Goal: Task Accomplishment & Management: Manage account settings

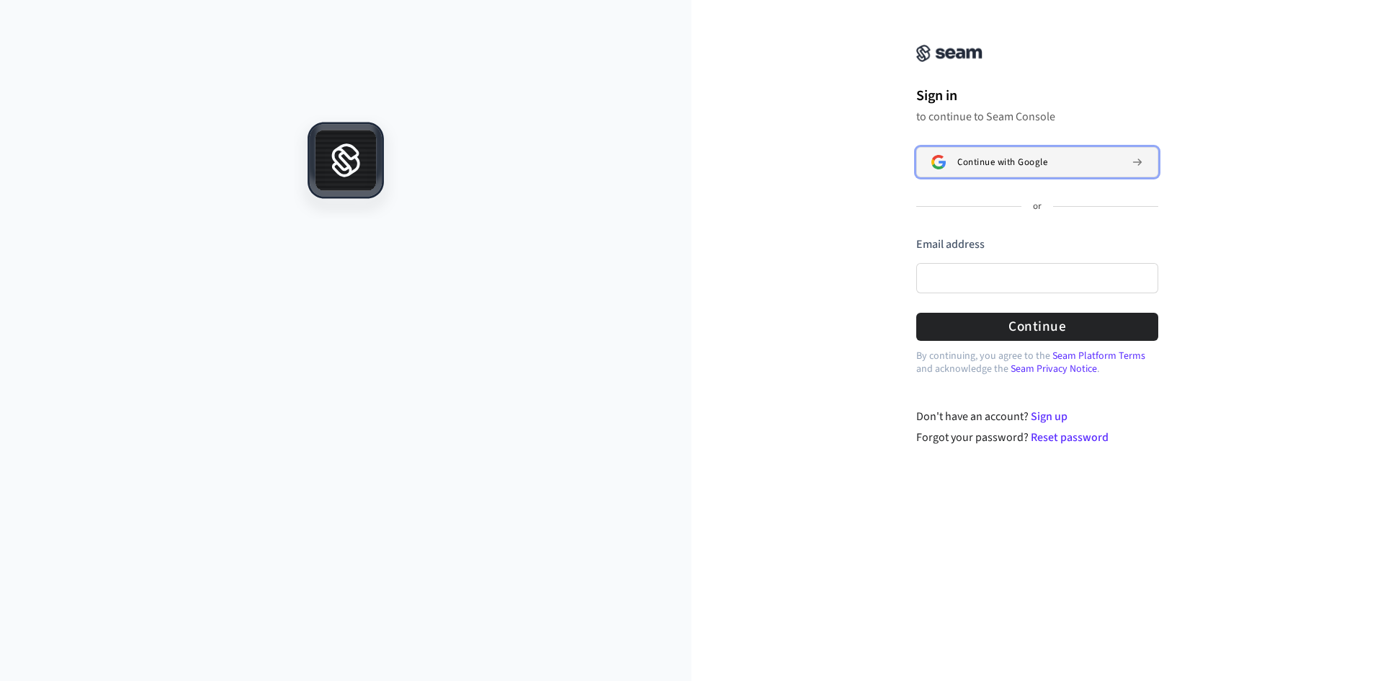
click at [1042, 166] on span "Continue with Google" at bounding box center [1003, 162] width 90 height 12
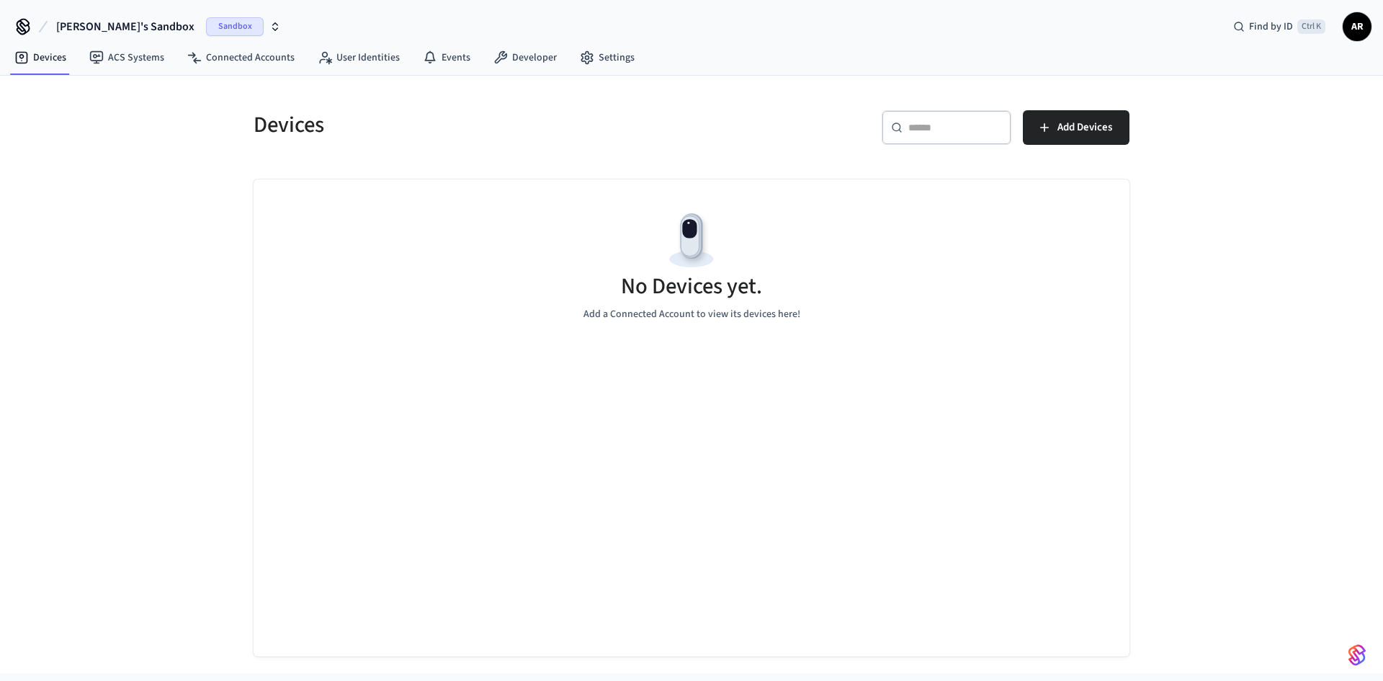
click at [206, 24] on span "Sandbox" at bounding box center [235, 26] width 58 height 19
click at [135, 26] on span "[PERSON_NAME]'s Sandbox" at bounding box center [125, 26] width 138 height 17
click at [443, 99] on div "Devices" at bounding box center [459, 124] width 447 height 63
click at [590, 53] on link "Settings" at bounding box center [607, 58] width 78 height 26
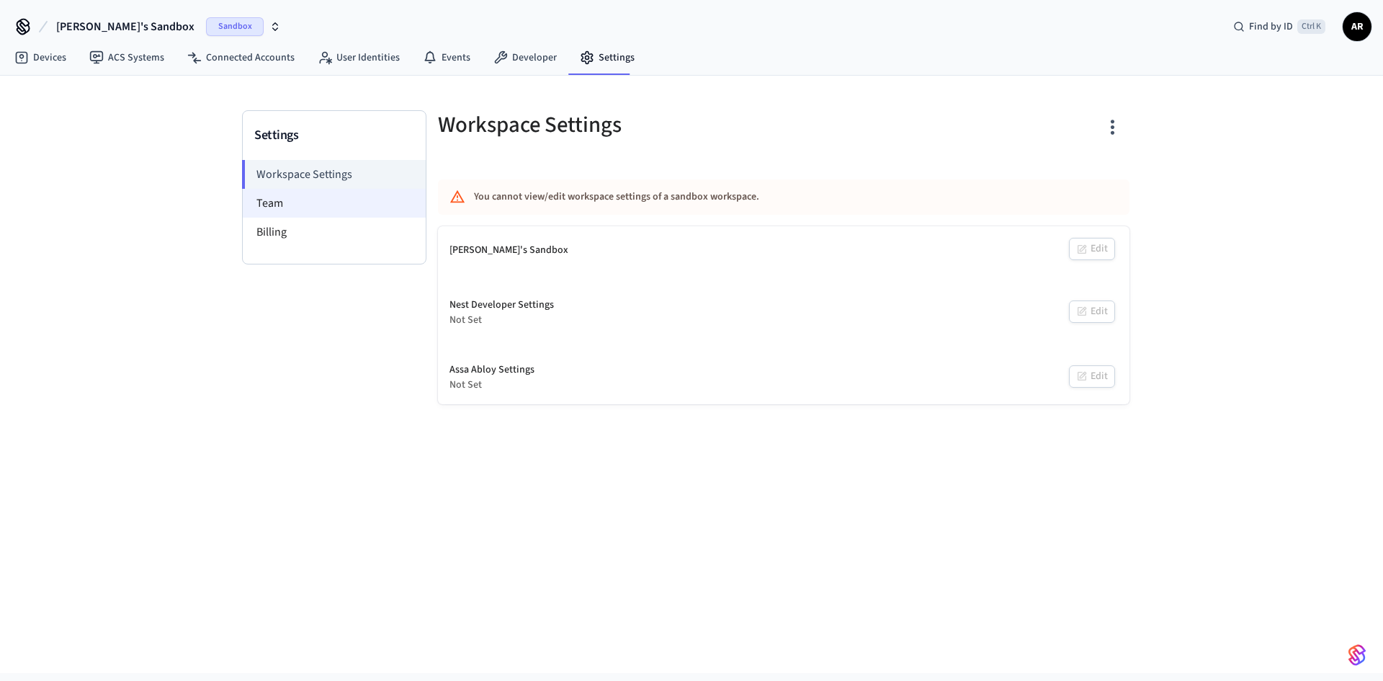
click at [295, 208] on li "Team" at bounding box center [334, 203] width 183 height 29
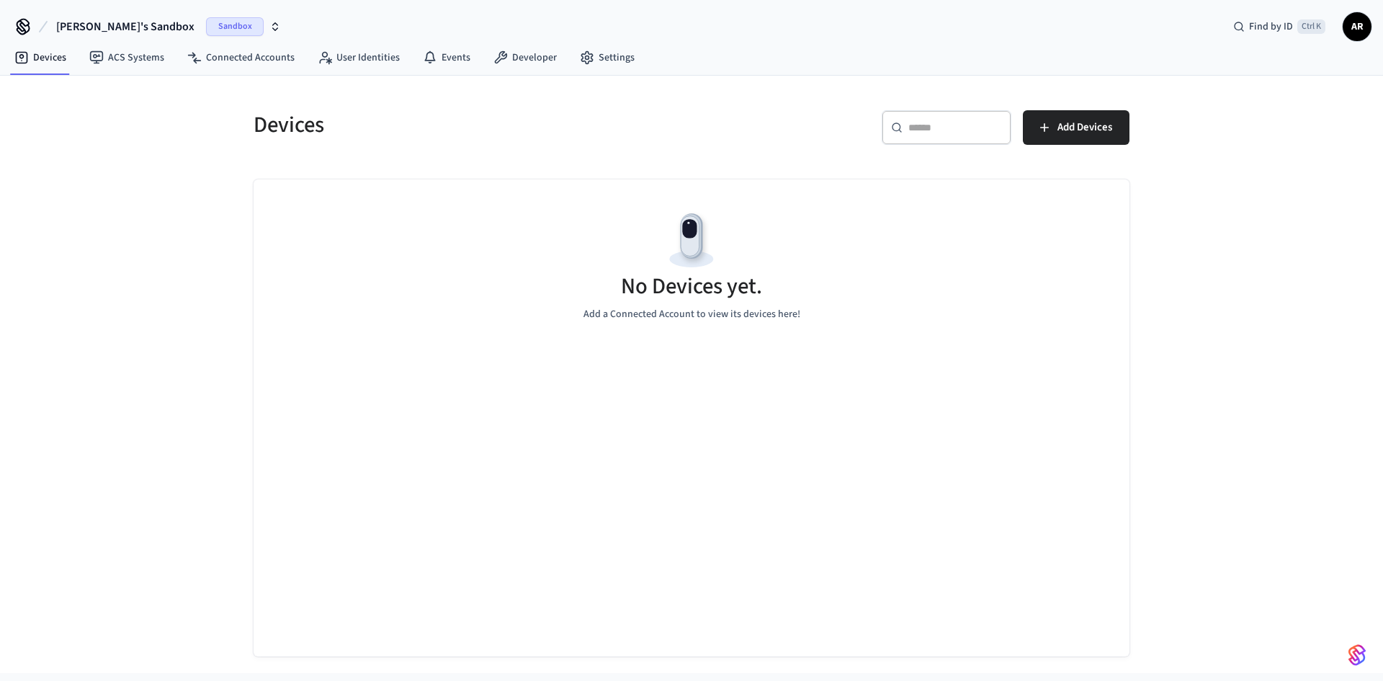
click at [20, 24] on icon at bounding box center [23, 25] width 12 height 12
click at [122, 57] on link "ACS Systems" at bounding box center [127, 58] width 98 height 26
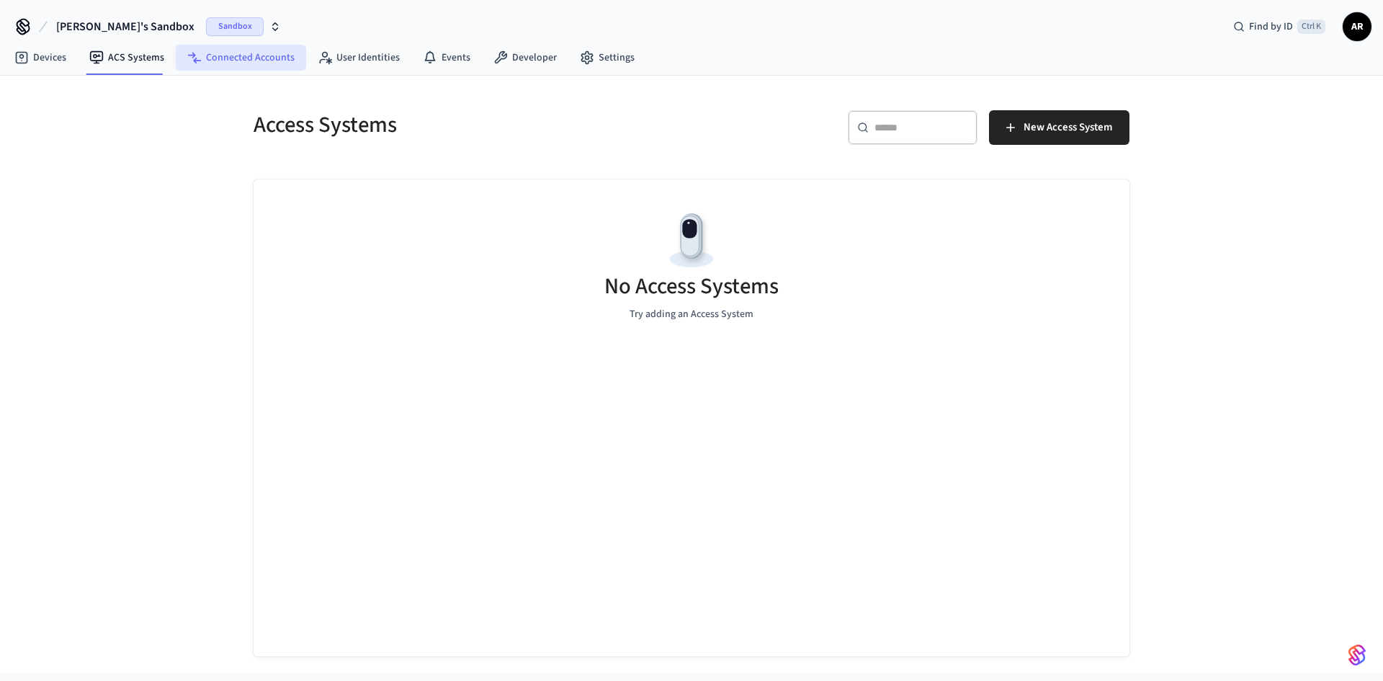
click at [217, 55] on link "Connected Accounts" at bounding box center [241, 58] width 130 height 26
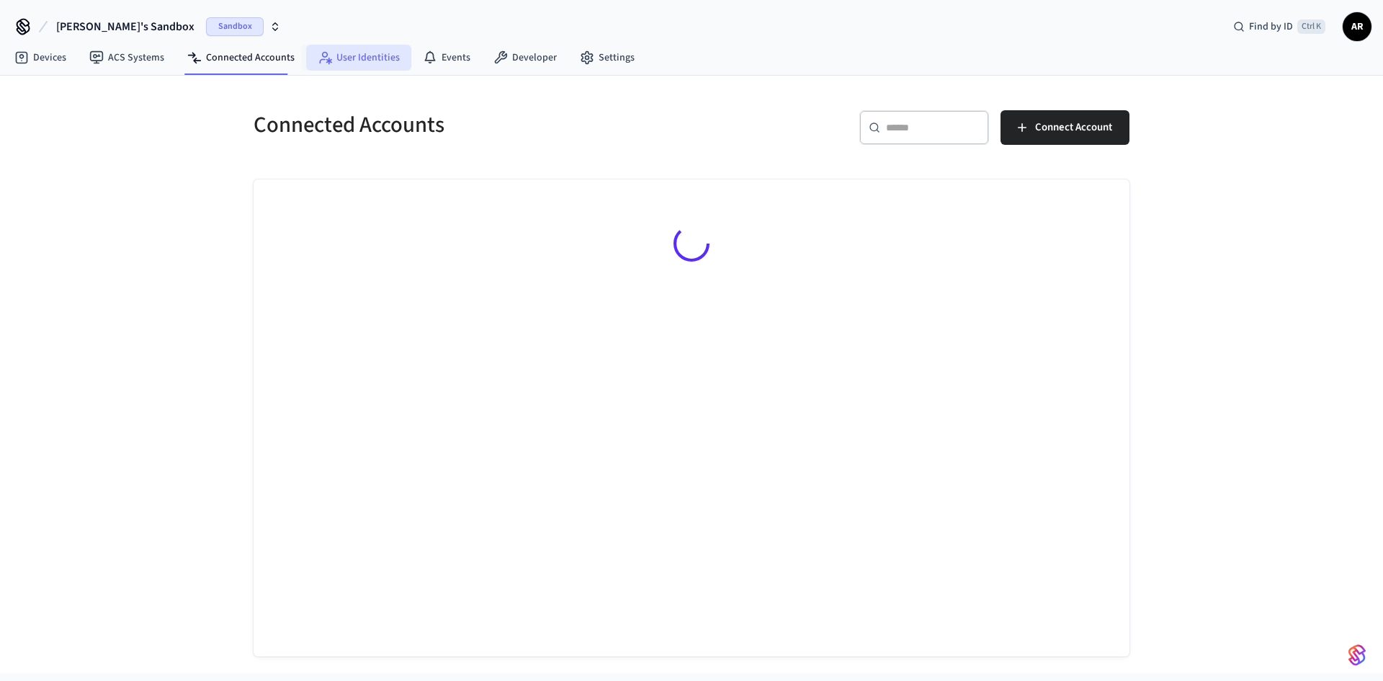
click at [341, 55] on link "User Identities" at bounding box center [358, 58] width 105 height 26
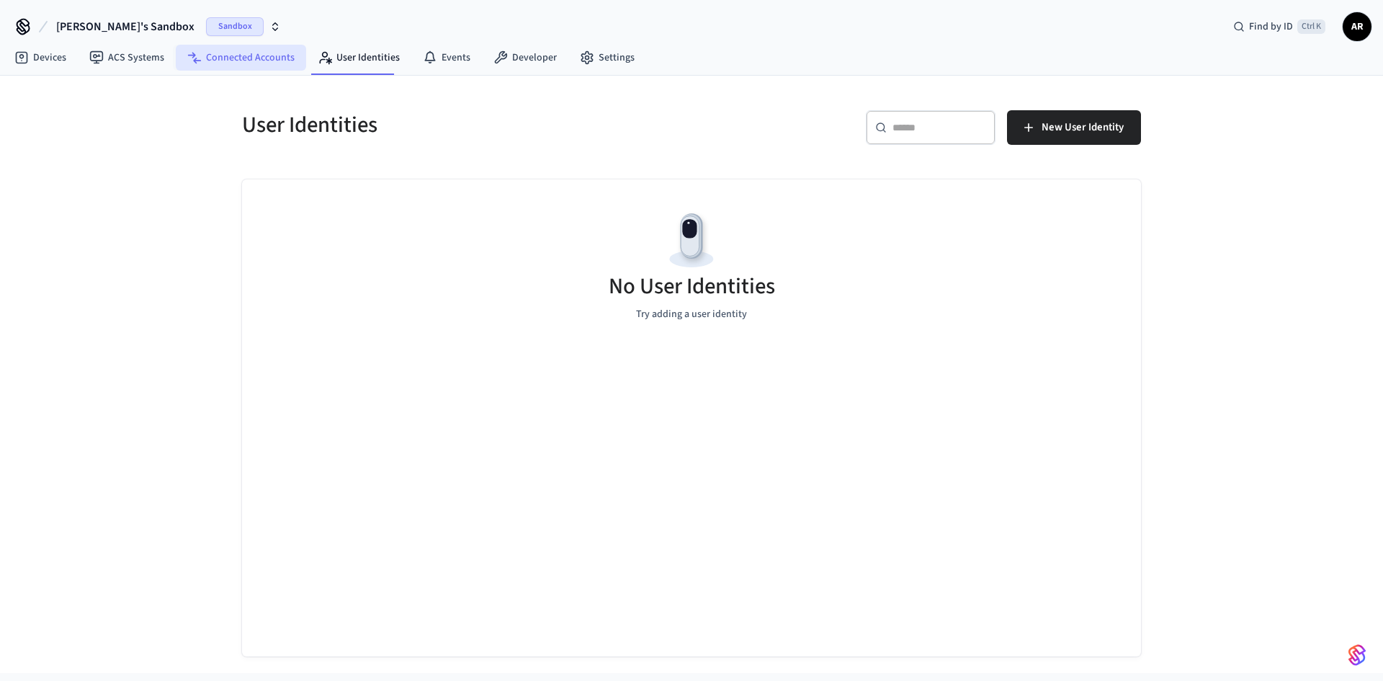
click at [268, 58] on link "Connected Accounts" at bounding box center [241, 58] width 130 height 26
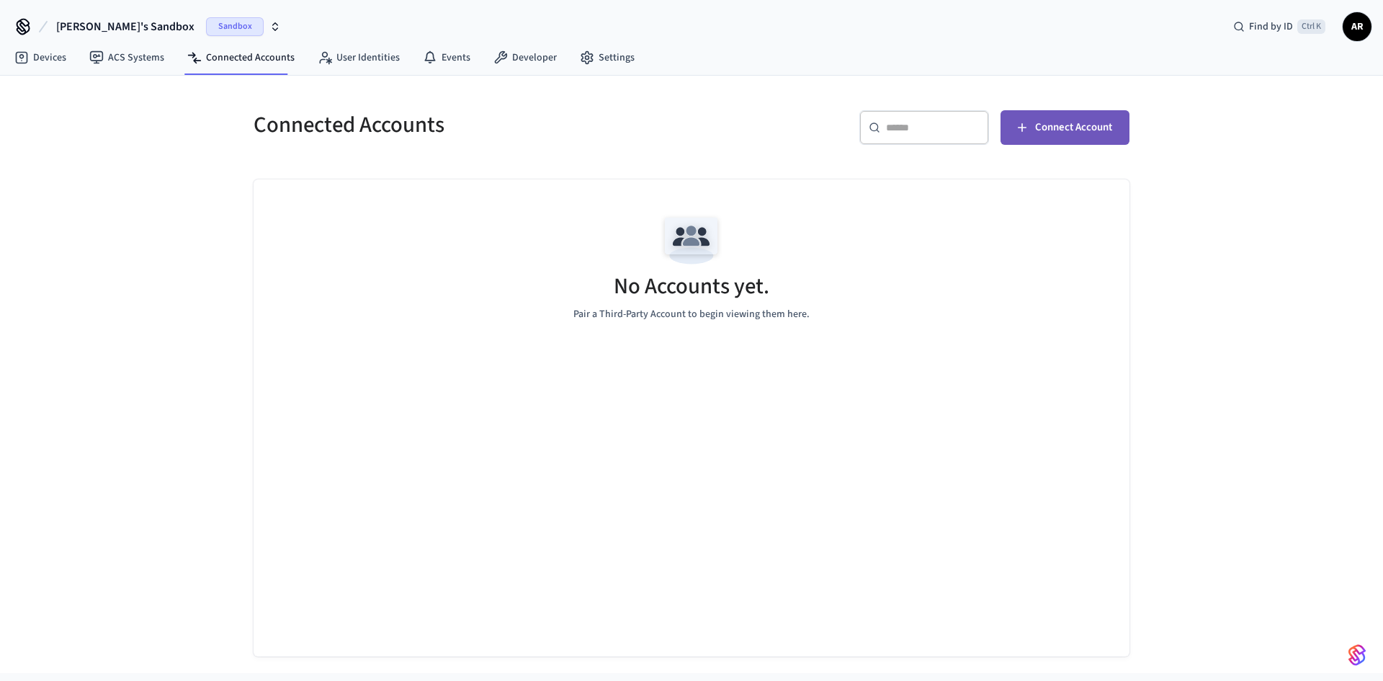
click at [1076, 120] on span "Connect Account" at bounding box center [1073, 127] width 77 height 19
click at [1277, 29] on span "Find by ID" at bounding box center [1271, 26] width 44 height 14
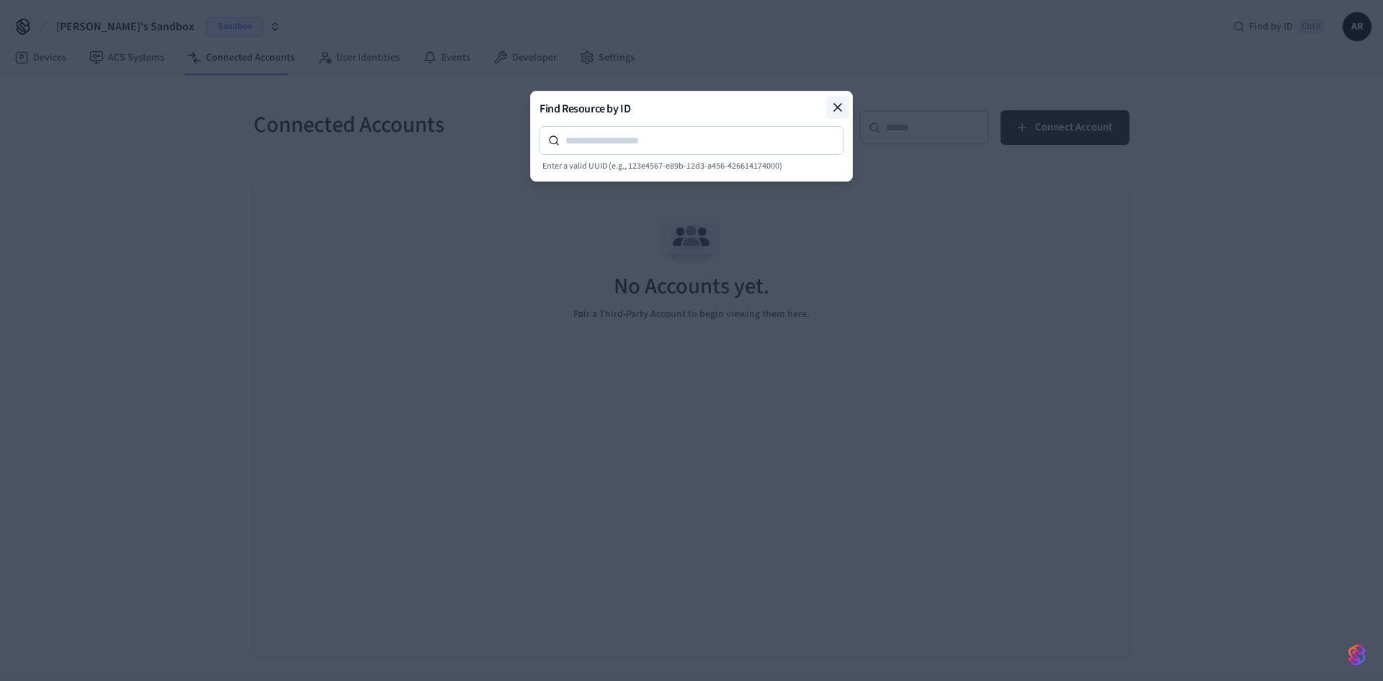
click at [837, 108] on icon at bounding box center [837, 107] width 7 height 7
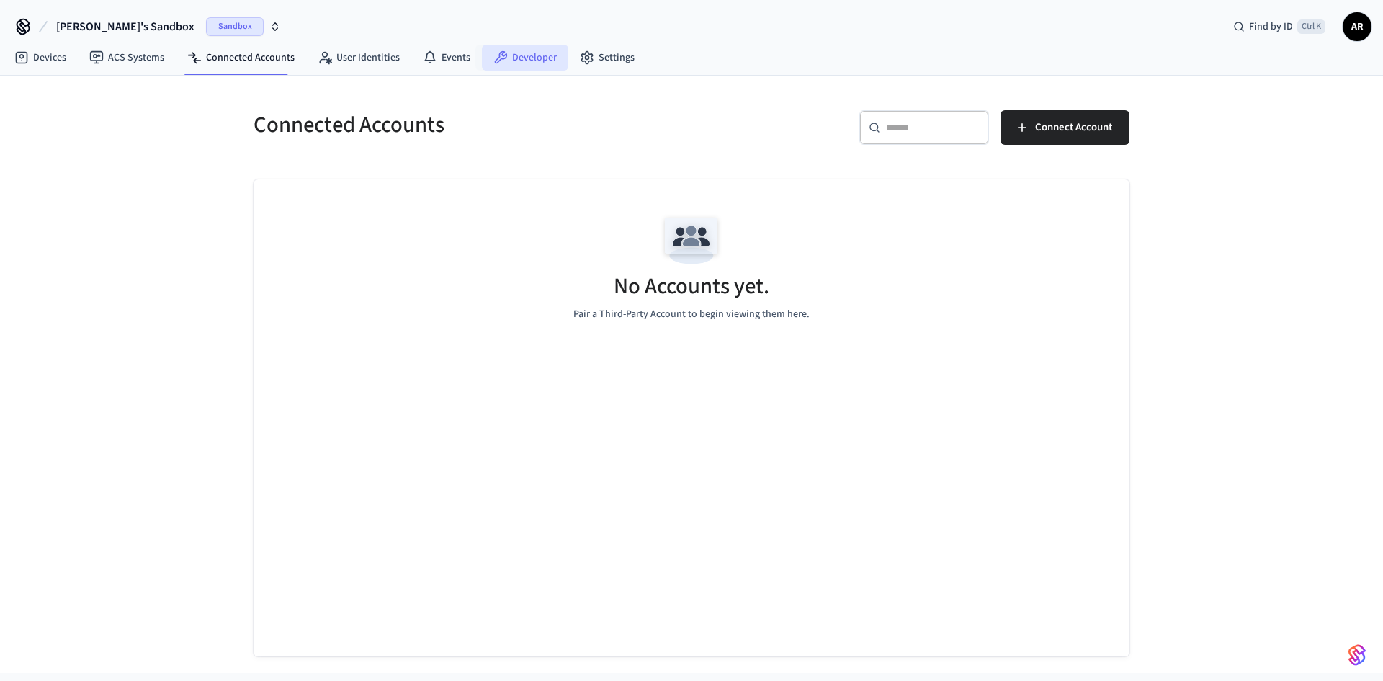
click at [517, 61] on link "Developer" at bounding box center [525, 58] width 86 height 26
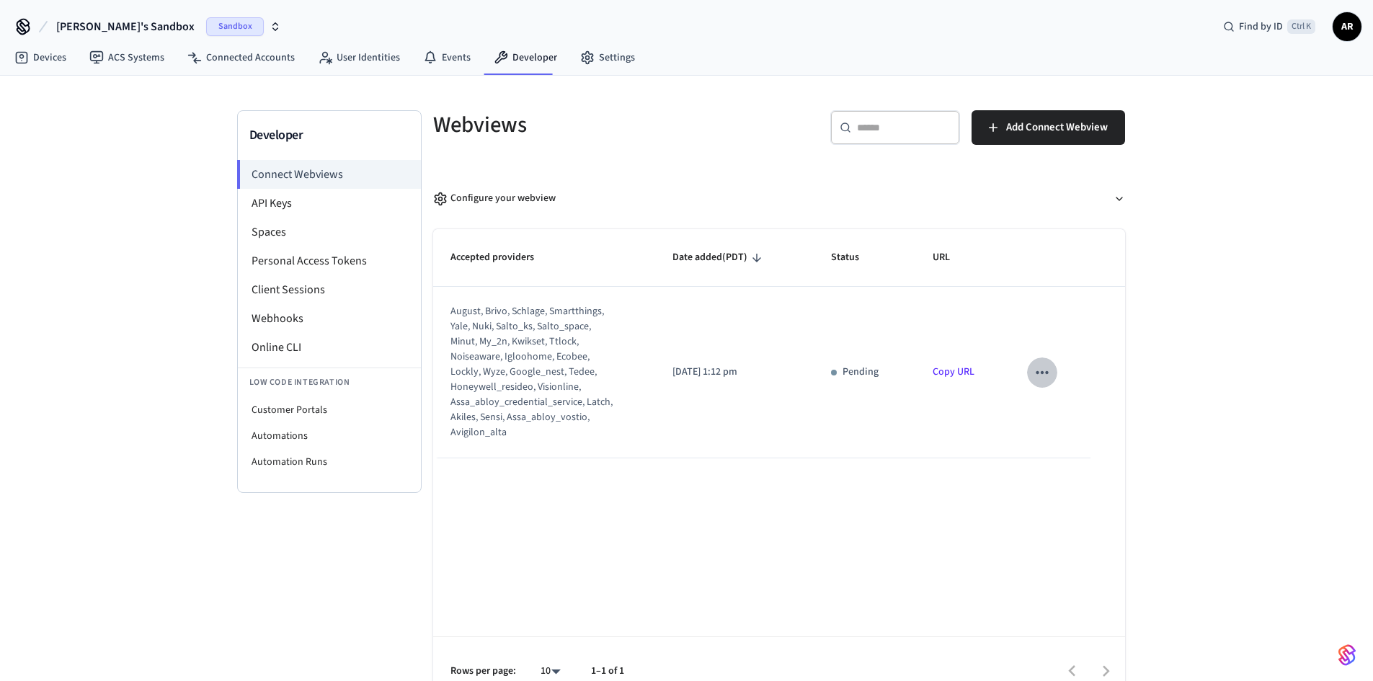
click at [1037, 374] on icon "sticky table" at bounding box center [1041, 372] width 12 height 3
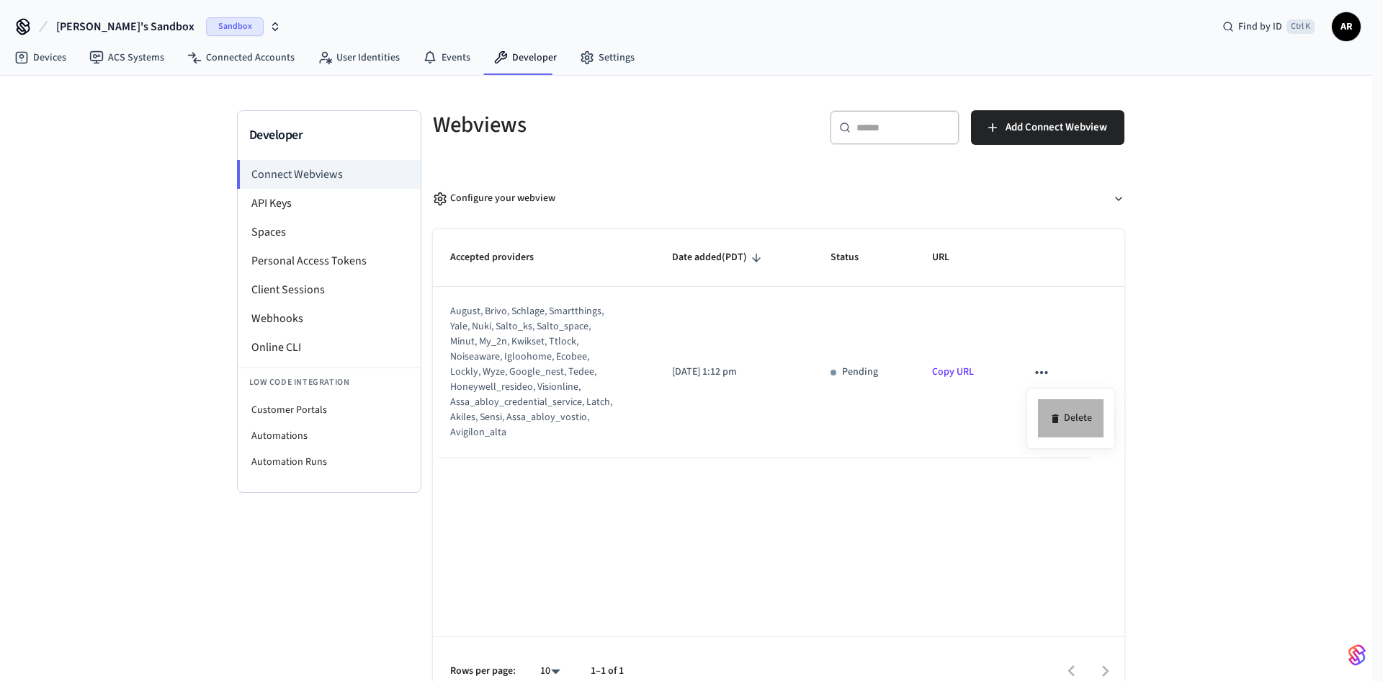
click at [1076, 419] on li "Delete" at bounding box center [1071, 418] width 66 height 38
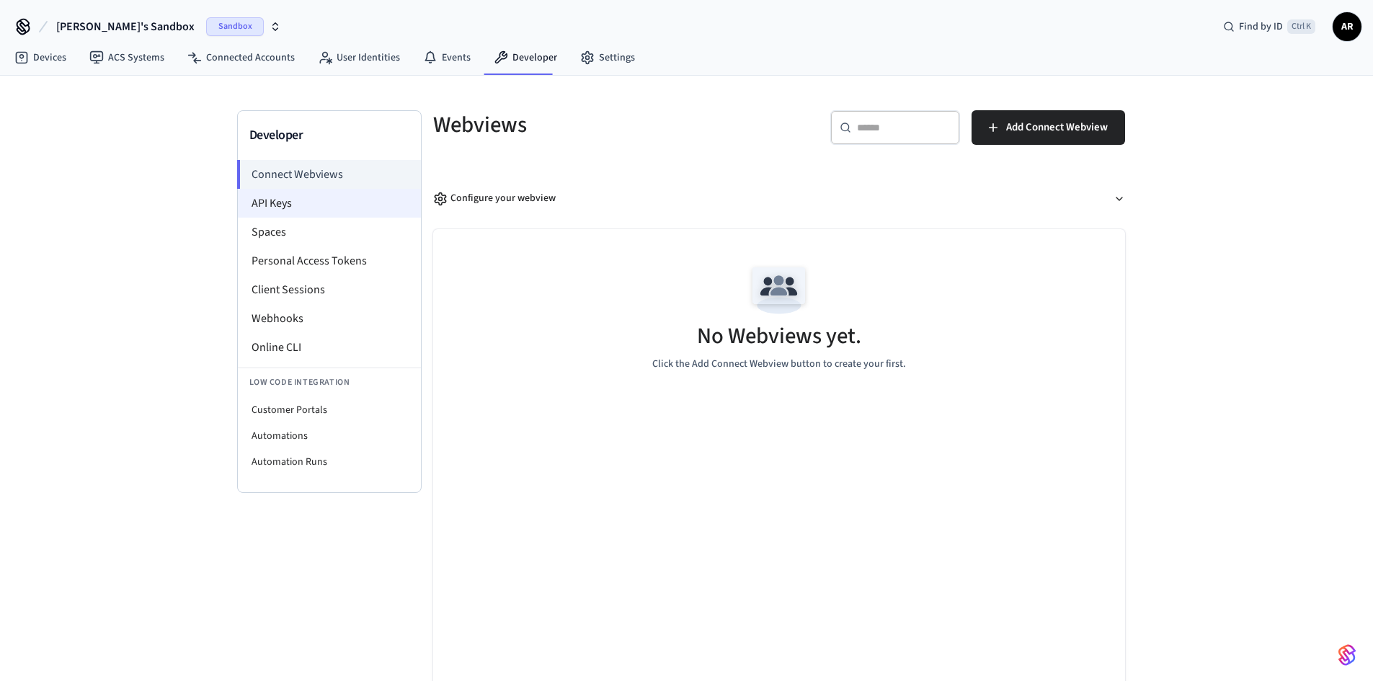
click at [352, 202] on li "API Keys" at bounding box center [329, 203] width 183 height 29
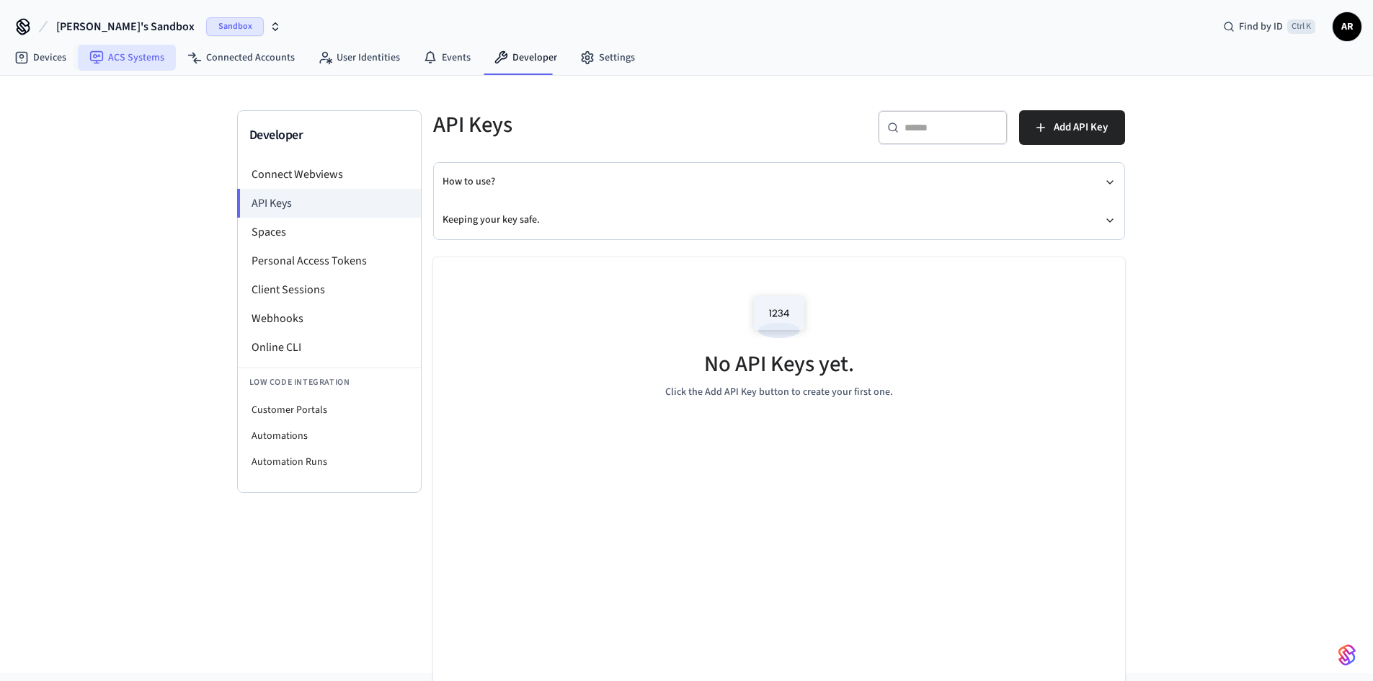
click at [118, 52] on link "ACS Systems" at bounding box center [127, 58] width 98 height 26
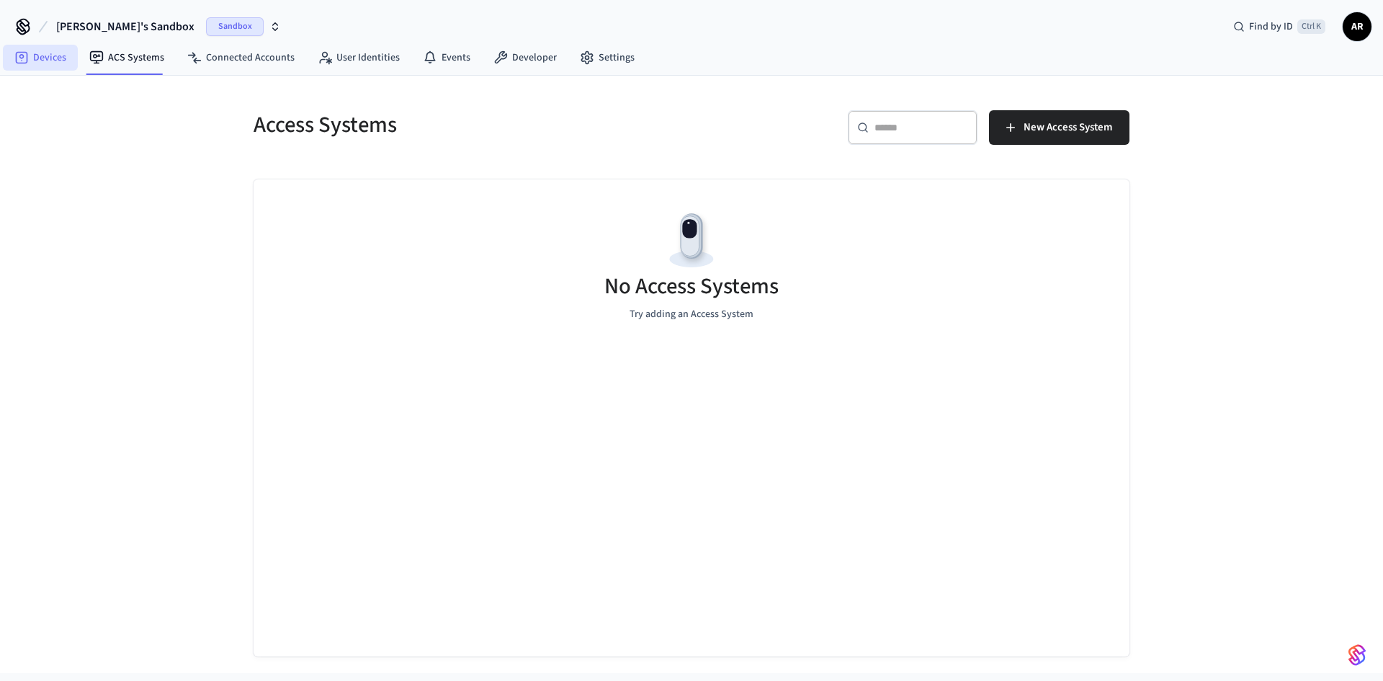
click at [49, 61] on link "Devices" at bounding box center [40, 58] width 75 height 26
